Goal: Complete application form

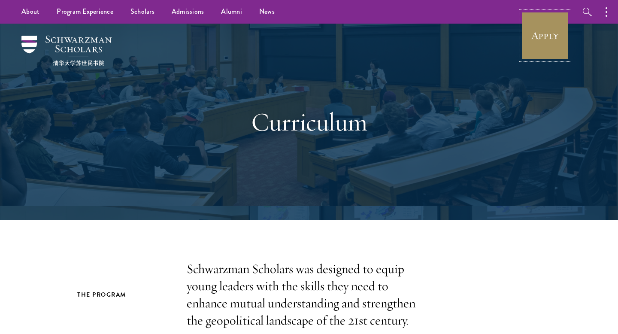
click at [530, 47] on link "Apply" at bounding box center [545, 36] width 48 height 48
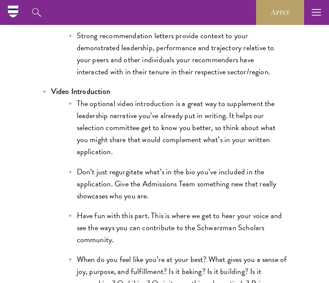
scroll to position [1314, 0]
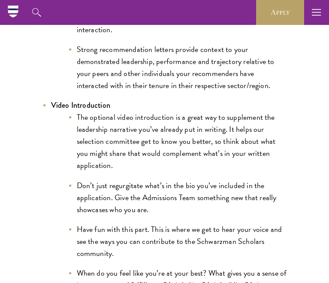
click at [98, 100] on strong "Video Introduction" at bounding box center [80, 105] width 59 height 11
click at [110, 99] on li "Video Introduction The optional video introduction is a great way to supplement…" at bounding box center [165, 207] width 245 height 216
drag, startPoint x: 111, startPoint y: 88, endPoint x: 53, endPoint y: 91, distance: 58.5
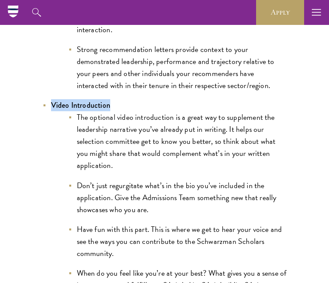
click at [52, 99] on li "Video Introduction The optional video introduction is a great way to supplement…" at bounding box center [165, 207] width 245 height 216
copy strong "Video Introduction"
